Goal: Task Accomplishment & Management: Manage account settings

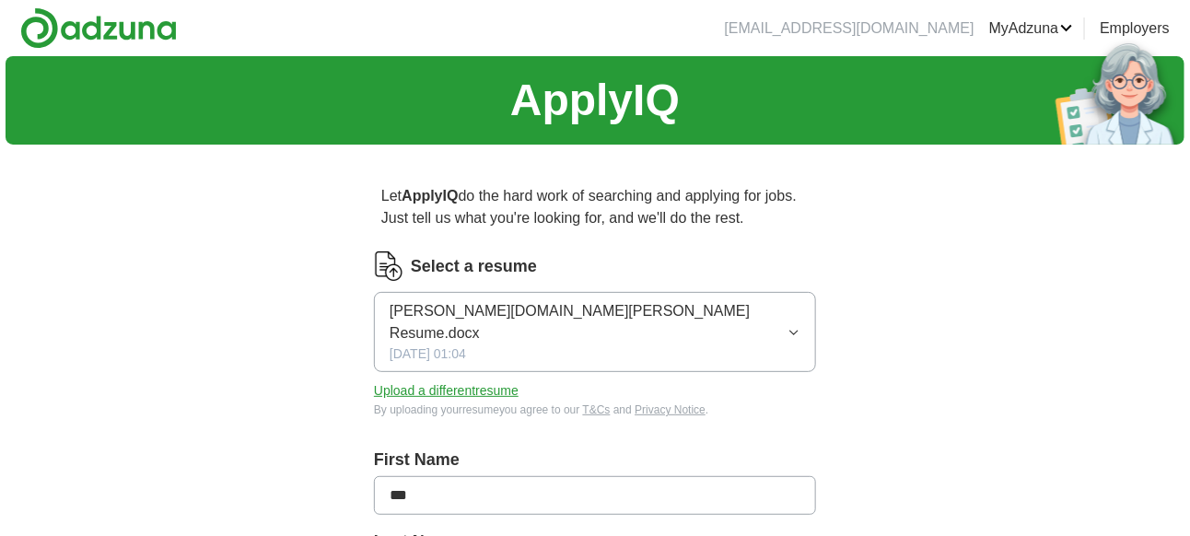
click at [452, 344] on span "[DATE] 01:04" at bounding box center [428, 353] width 76 height 19
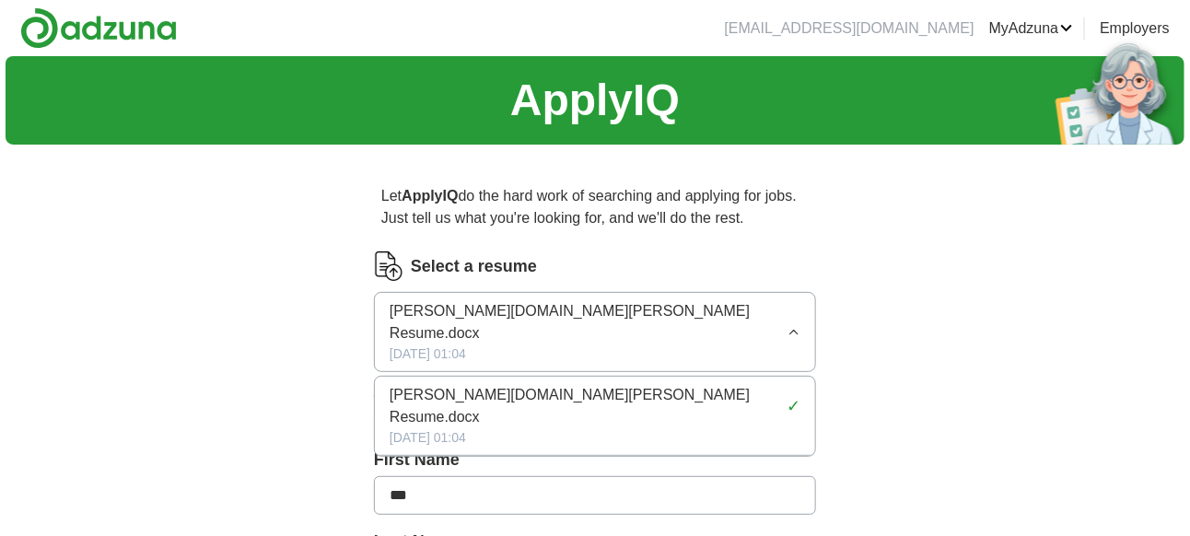
click at [429, 384] on span "[PERSON_NAME][DOMAIN_NAME][PERSON_NAME] Resume.docx" at bounding box center [585, 406] width 390 height 44
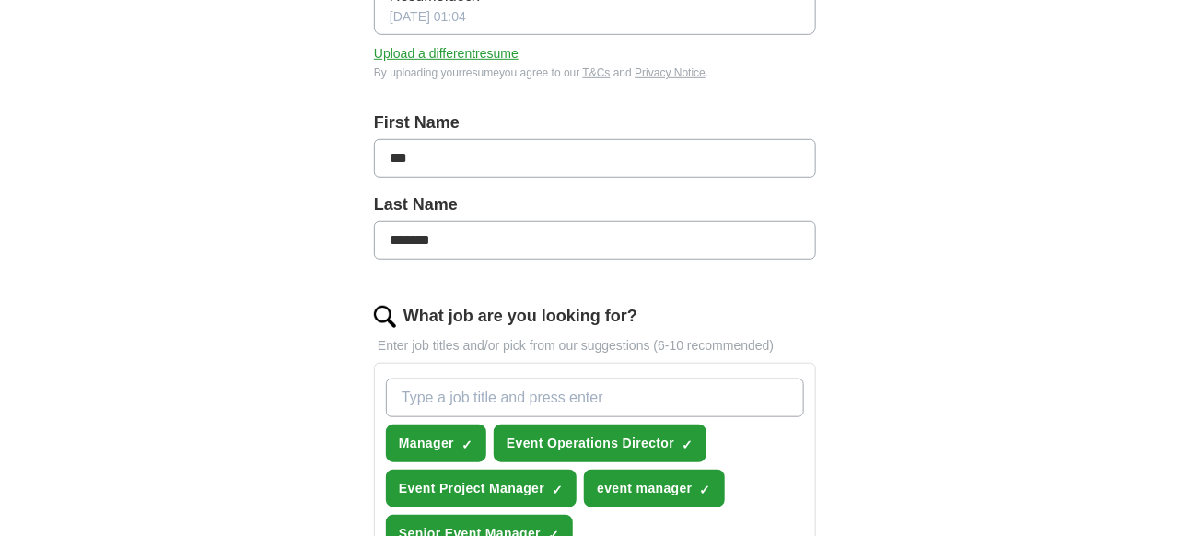
scroll to position [675, 0]
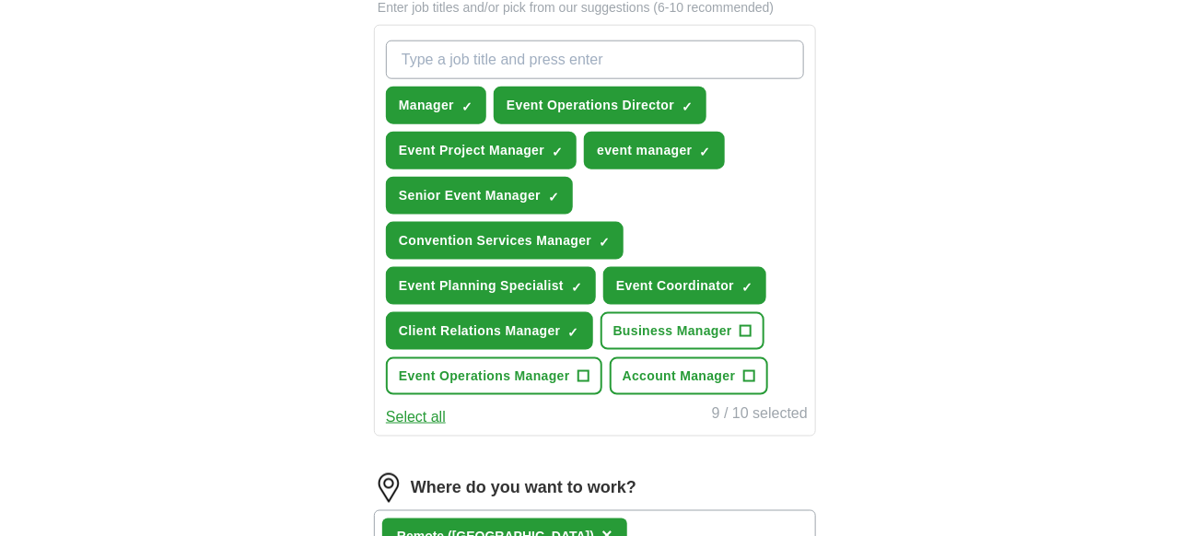
click at [601, 526] on span "×" at bounding box center [606, 536] width 11 height 20
click at [409, 510] on input at bounding box center [595, 529] width 442 height 39
drag, startPoint x: 871, startPoint y: 282, endPoint x: 901, endPoint y: 304, distance: 36.8
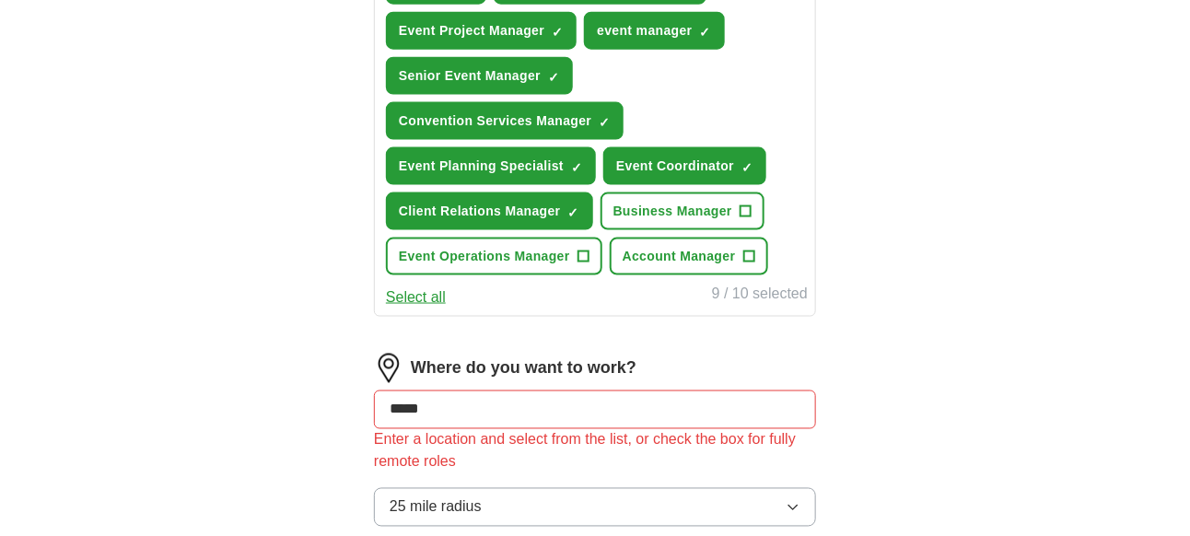
scroll to position [858, 0]
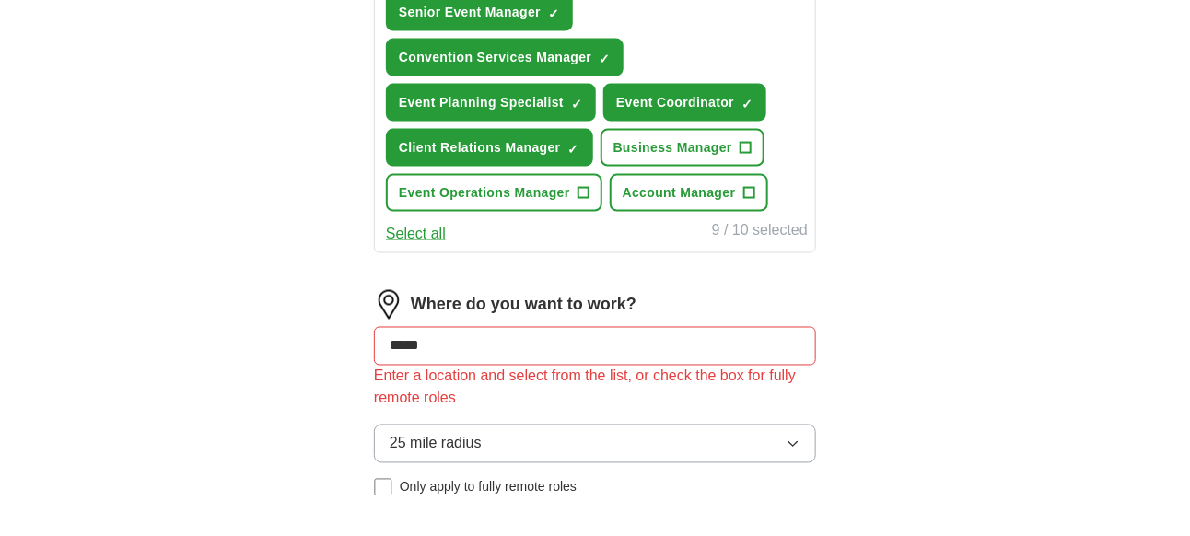
drag, startPoint x: 473, startPoint y: 315, endPoint x: 308, endPoint y: 287, distance: 168.1
click at [308, 287] on div "Let ApplyIQ do the hard work of searching and applying for jobs. Just tell us w…" at bounding box center [594, 17] width 589 height 1432
drag, startPoint x: 925, startPoint y: 394, endPoint x: 921, endPoint y: 407, distance: 13.4
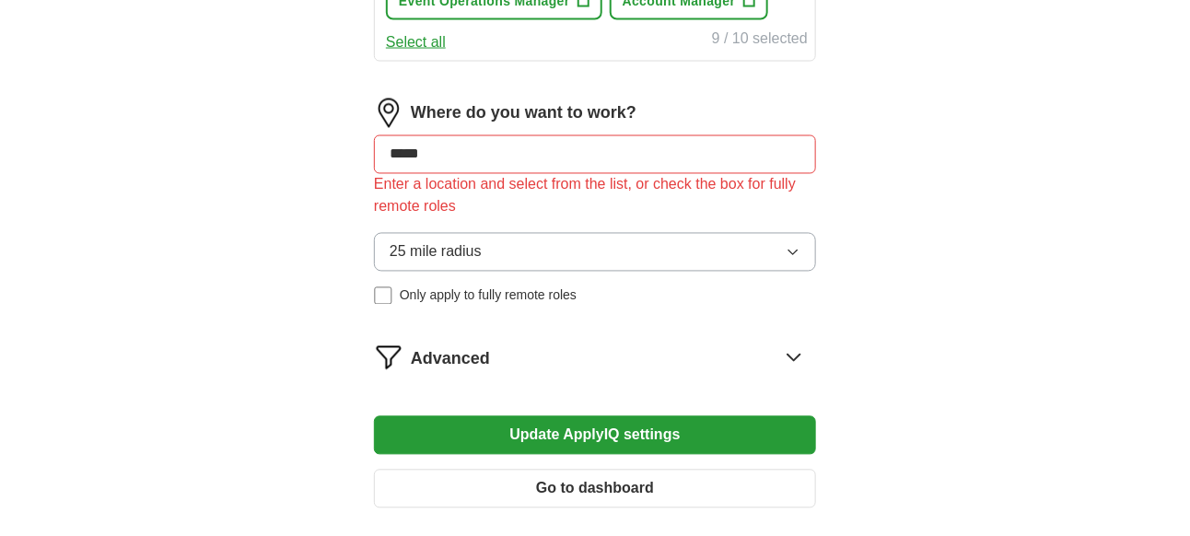
scroll to position [1066, 0]
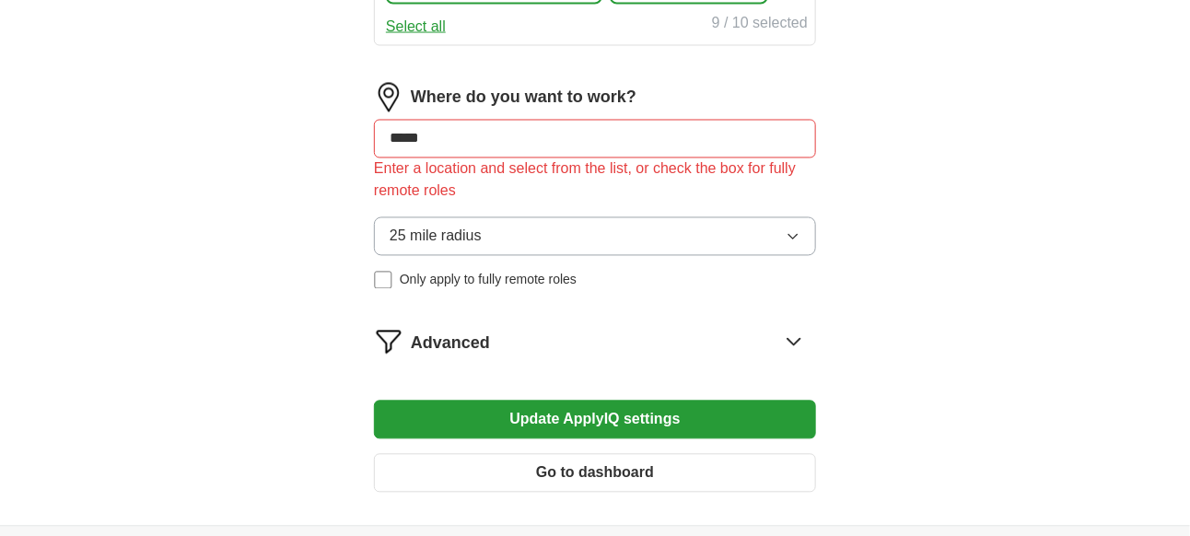
click at [522, 401] on button "Update ApplyIQ settings" at bounding box center [595, 420] width 442 height 39
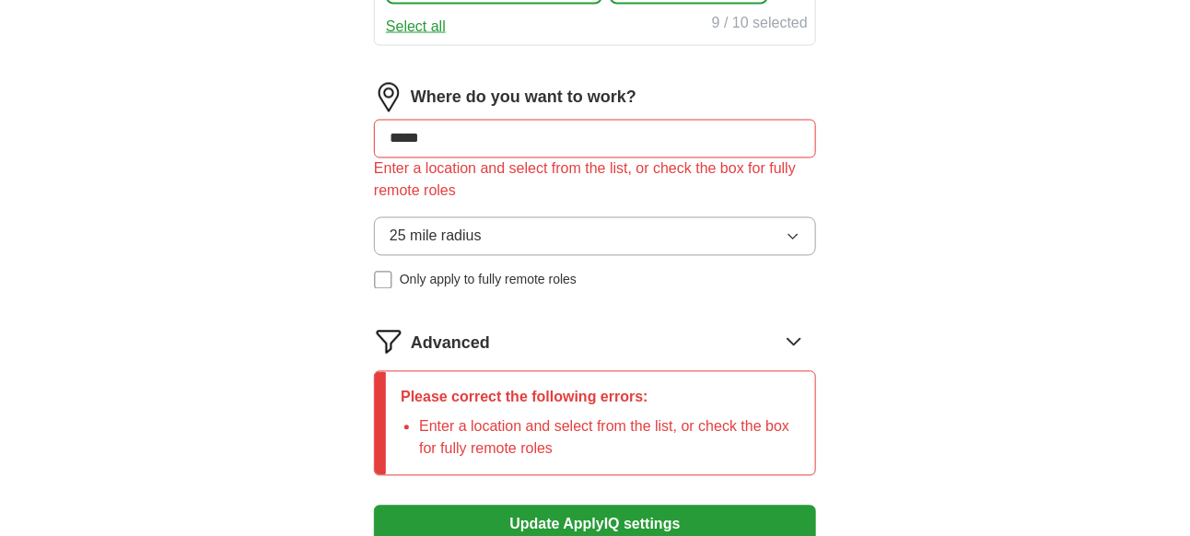
drag, startPoint x: 459, startPoint y: 107, endPoint x: 284, endPoint y: 91, distance: 175.7
type input "*"
type input "*****"
click at [432, 226] on span "25 mile radius" at bounding box center [436, 237] width 92 height 22
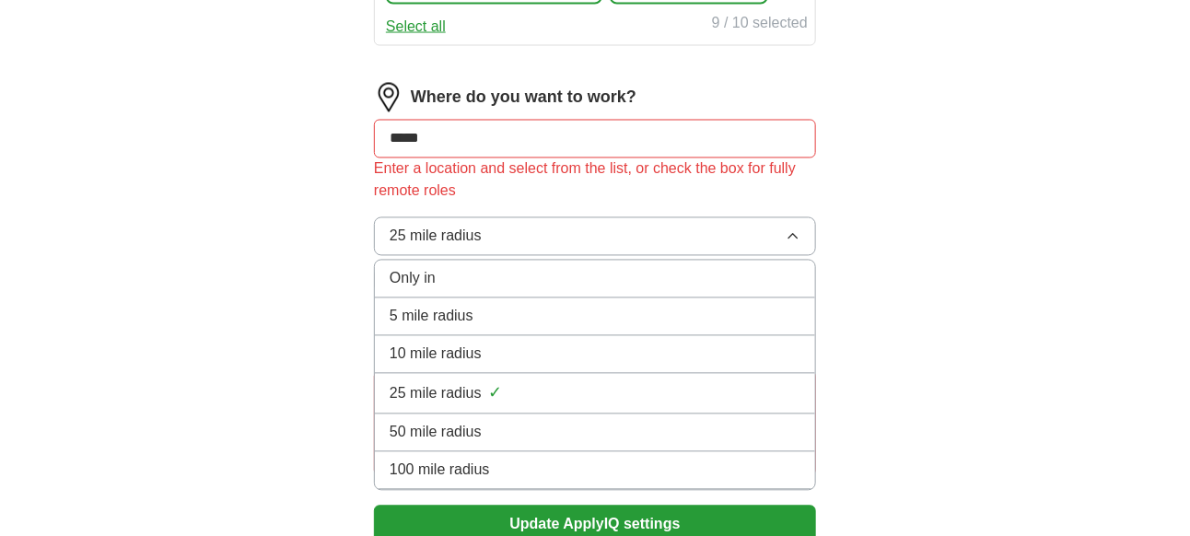
click at [398, 422] on span "50 mile radius" at bounding box center [436, 433] width 92 height 22
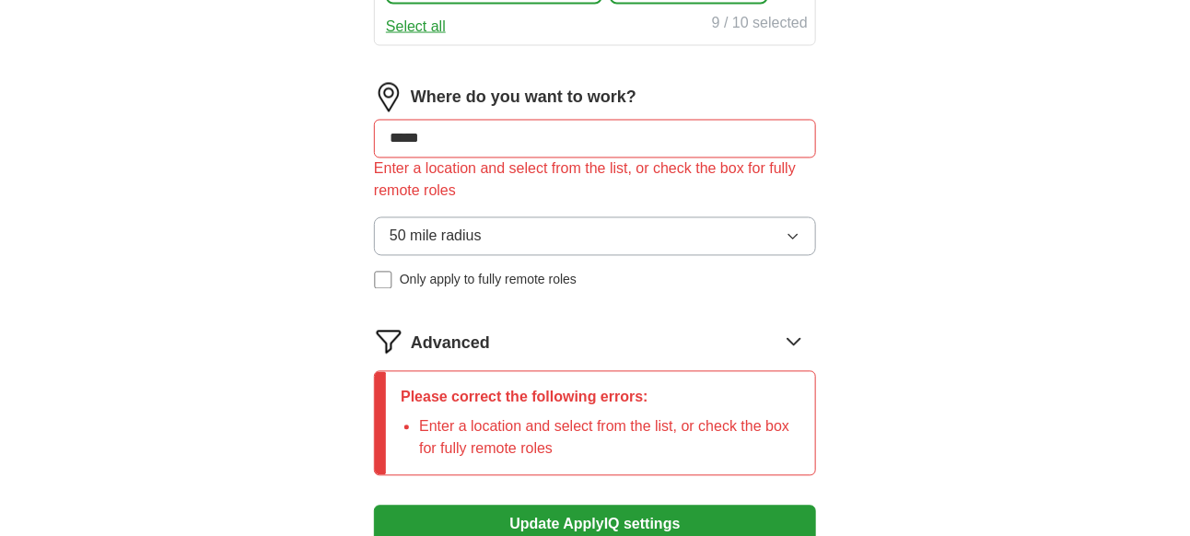
drag, startPoint x: 438, startPoint y: 101, endPoint x: 347, endPoint y: 98, distance: 90.3
drag, startPoint x: 441, startPoint y: 98, endPoint x: 270, endPoint y: 88, distance: 171.6
type input "*****"
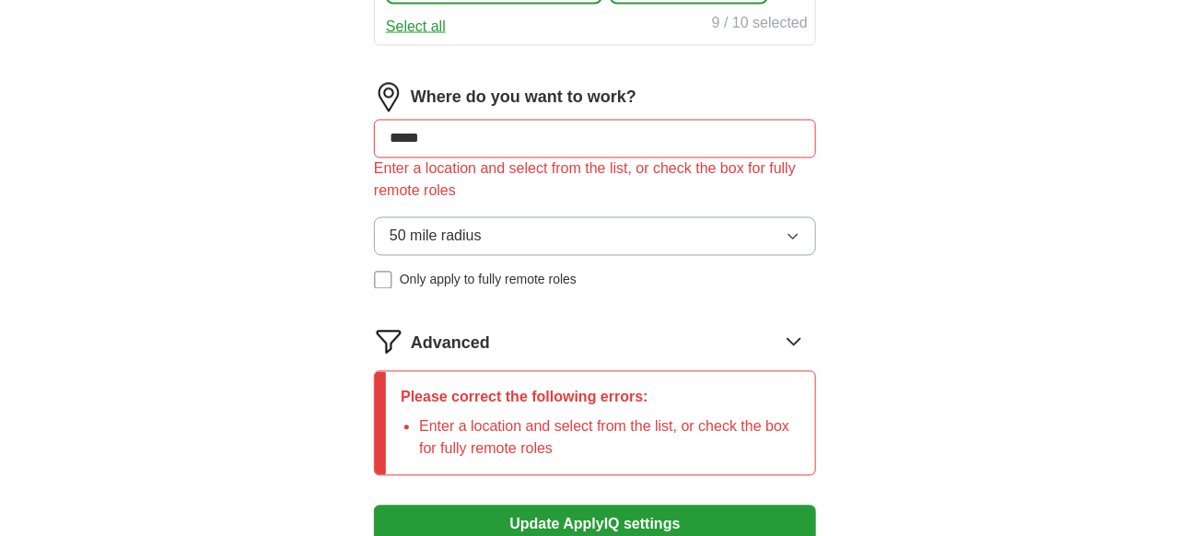
click at [401, 226] on span "50 mile radius" at bounding box center [436, 237] width 92 height 22
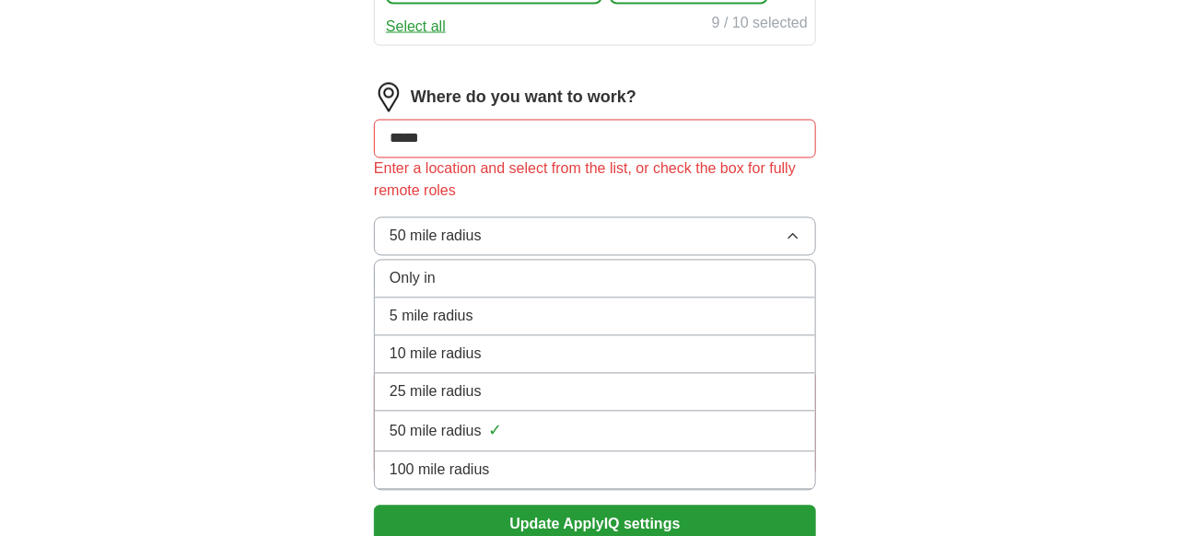
click at [394, 381] on span "25 mile radius" at bounding box center [436, 392] width 92 height 22
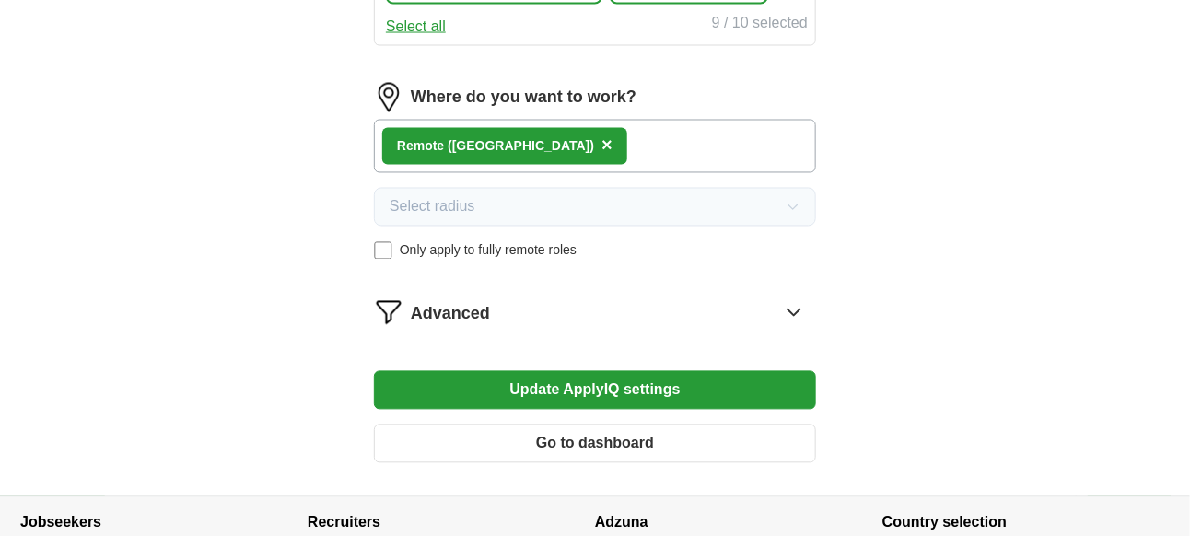
click at [578, 371] on button "Update ApplyIQ settings" at bounding box center [595, 390] width 442 height 39
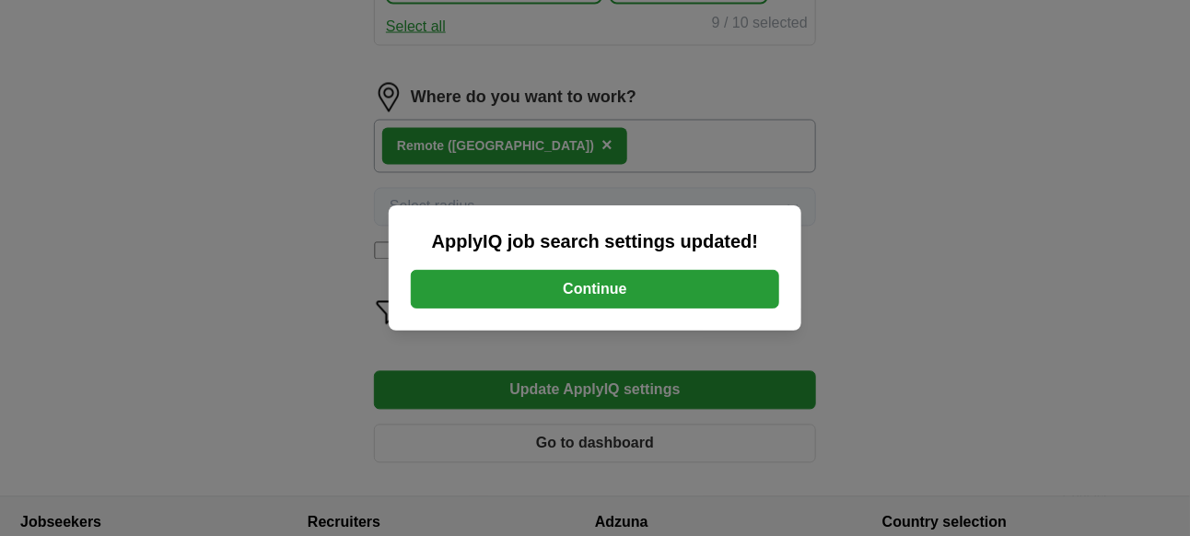
click at [588, 288] on button "Continue" at bounding box center [595, 289] width 368 height 39
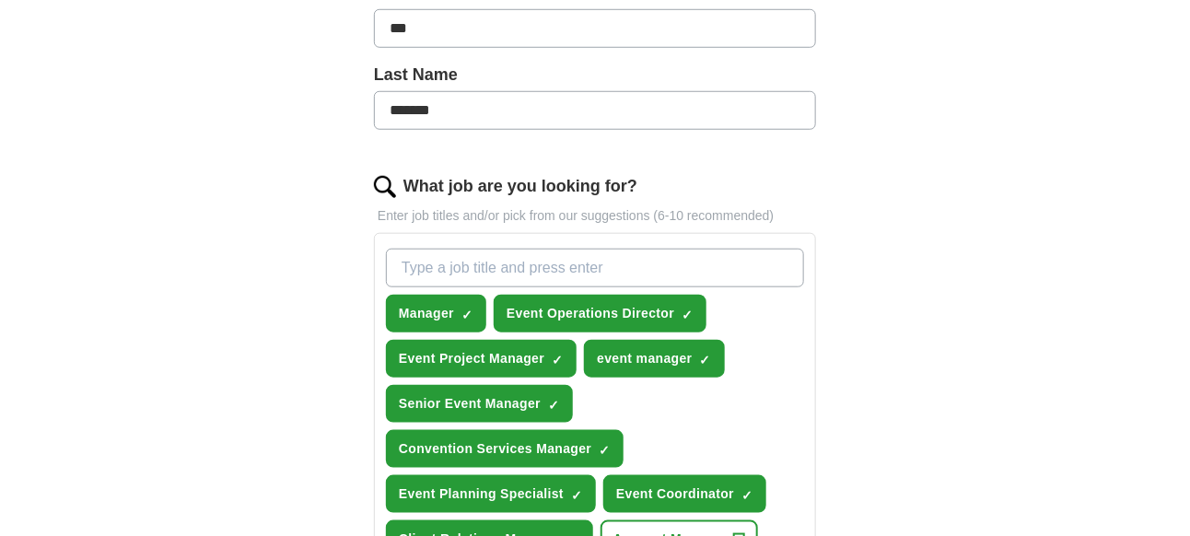
scroll to position [495, 0]
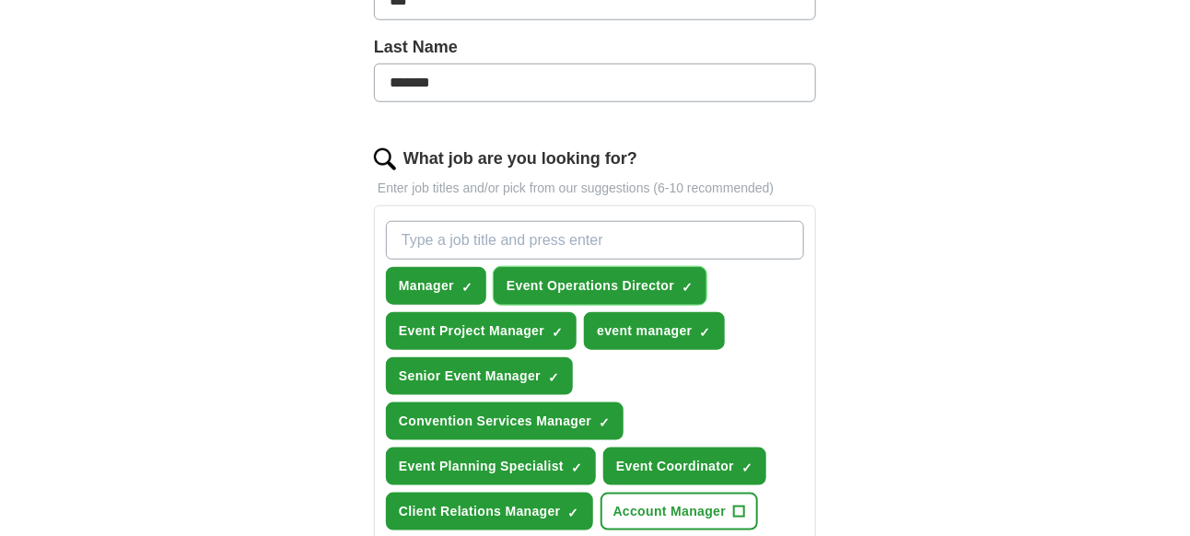
click at [0, 0] on span "×" at bounding box center [0, 0] width 0 height 0
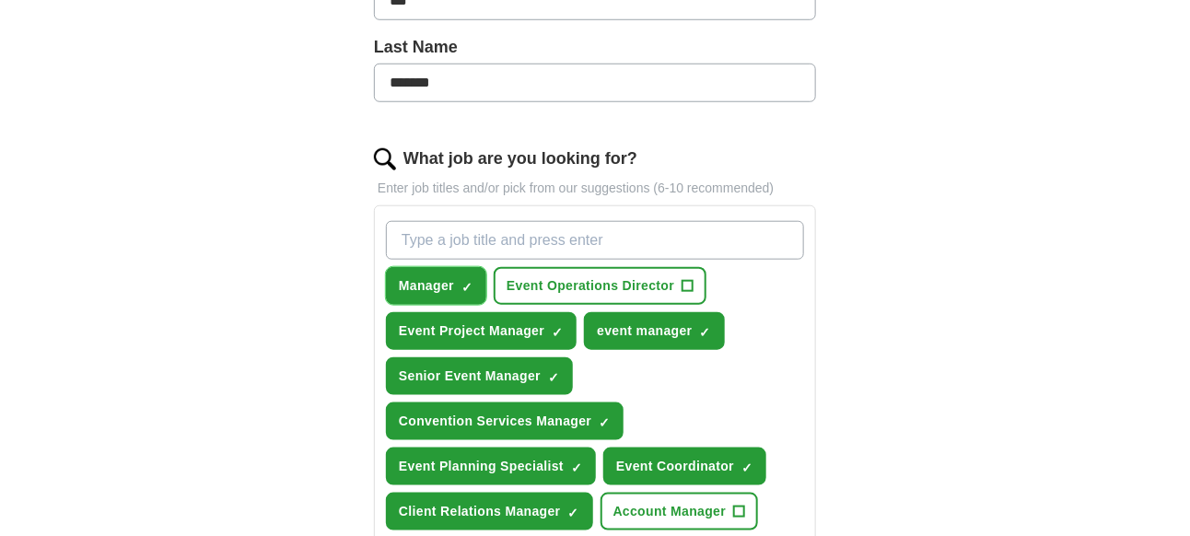
click at [0, 0] on span "×" at bounding box center [0, 0] width 0 height 0
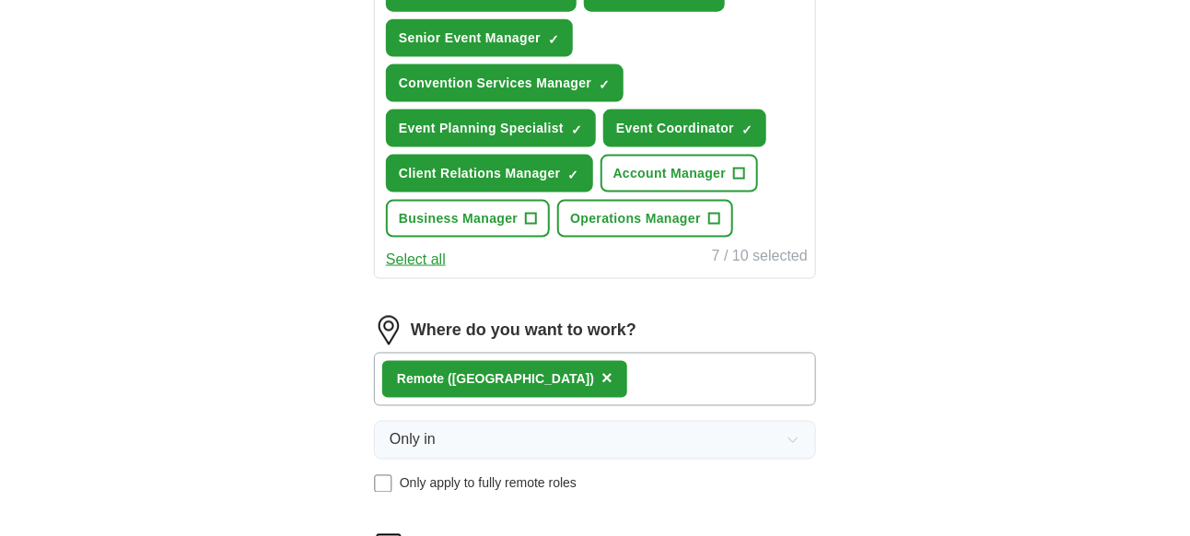
scroll to position [1170, 0]
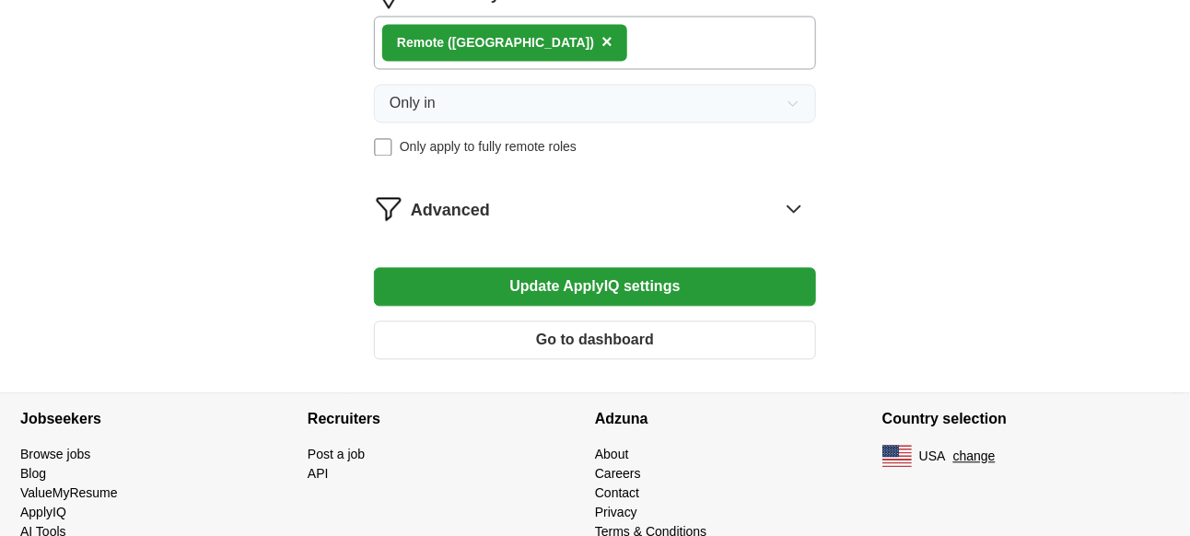
click at [578, 267] on button "Update ApplyIQ settings" at bounding box center [595, 286] width 442 height 39
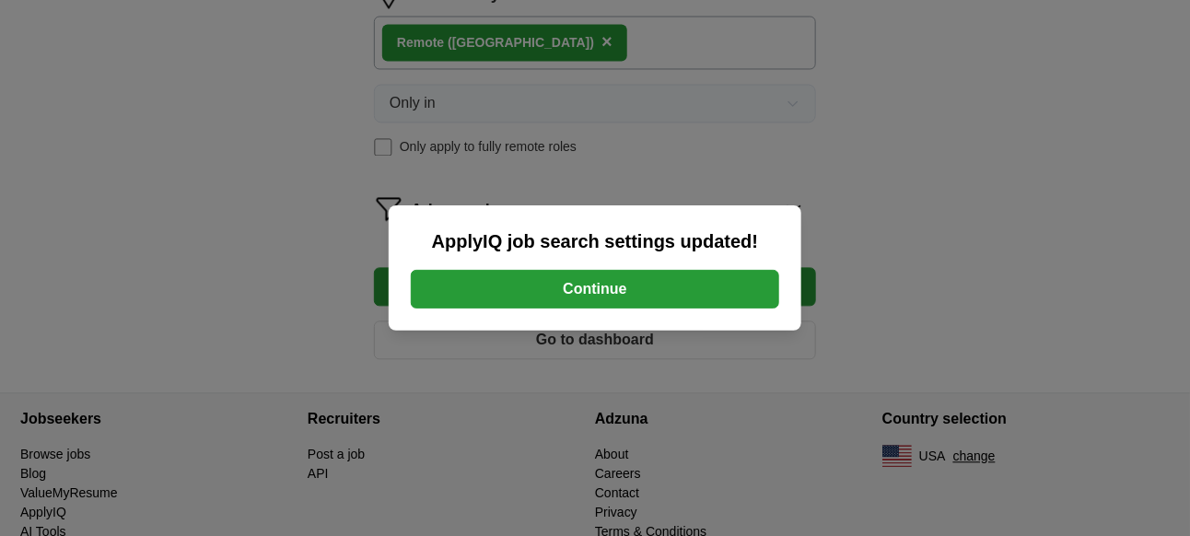
click at [572, 289] on button "Continue" at bounding box center [595, 289] width 368 height 39
